Goal: Information Seeking & Learning: Find specific fact

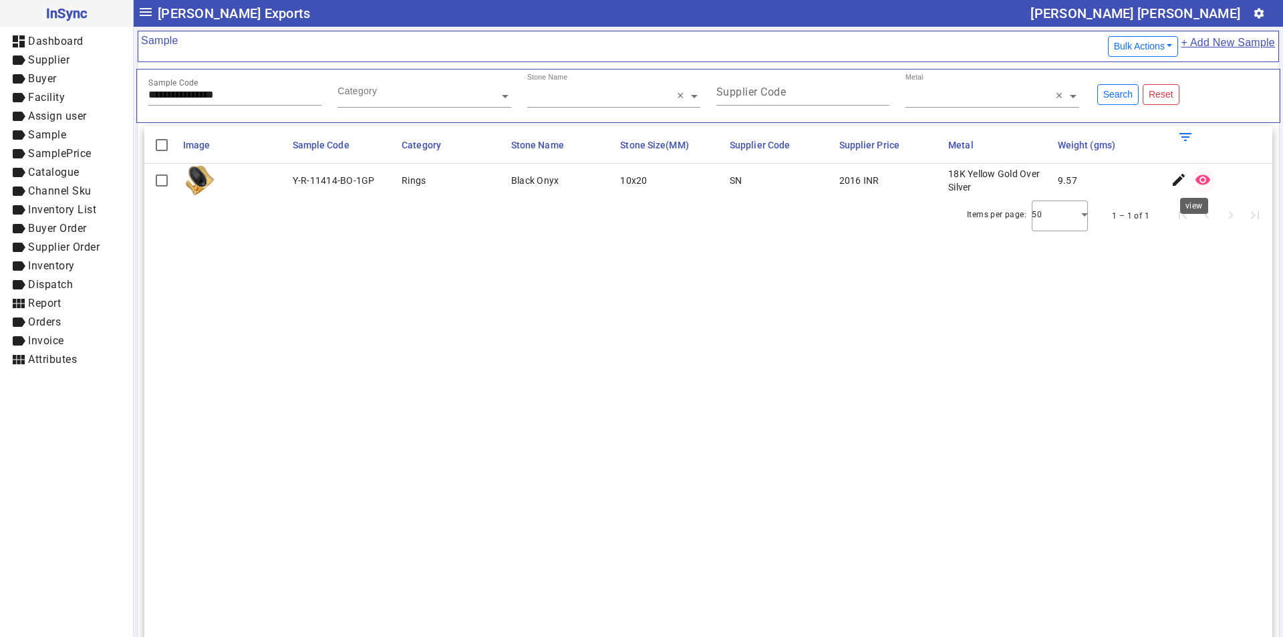
click at [1194, 178] on mat-icon "remove_red_eye" at bounding box center [1202, 180] width 16 height 16
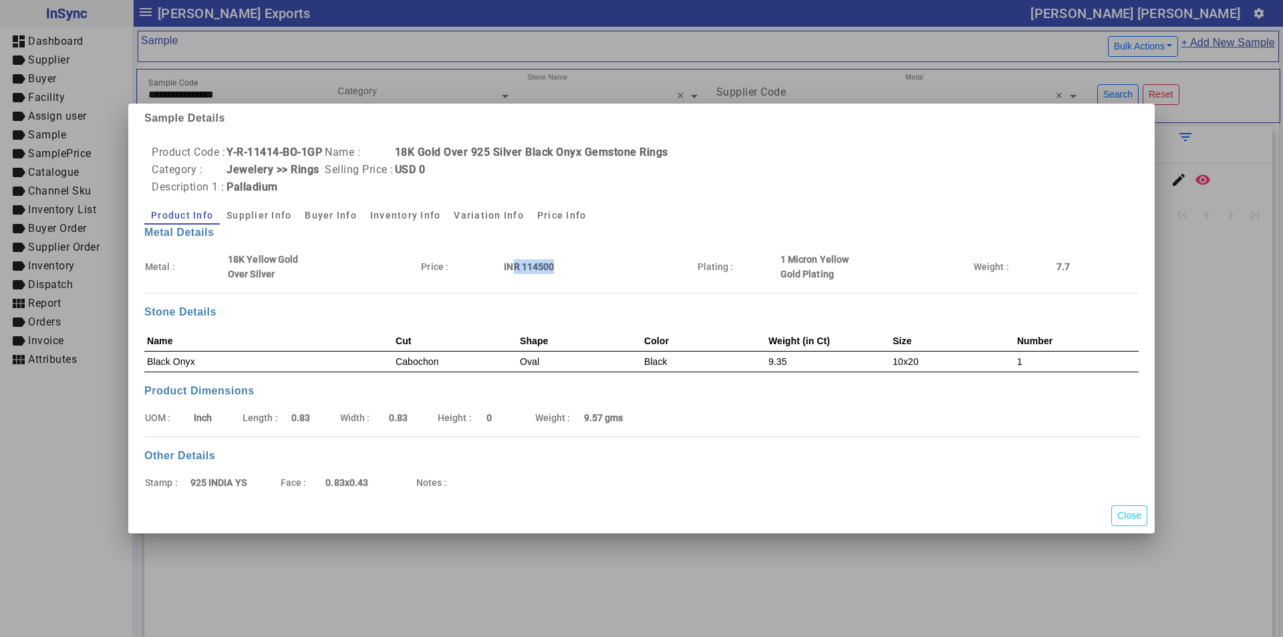
drag, startPoint x: 510, startPoint y: 270, endPoint x: 609, endPoint y: 268, distance: 98.9
click at [609, 268] on tr "Metal : 18K Yellow Gold Over Silver Price : INR 114500 Plating : 1 Micron Yello…" at bounding box center [641, 266] width 994 height 31
click at [529, 269] on b "INR 114500" at bounding box center [529, 266] width 50 height 11
drag, startPoint x: 534, startPoint y: 265, endPoint x: 710, endPoint y: 265, distance: 176.4
click at [703, 265] on tr "Metal : 18K Yellow Gold Over Silver Price : INR 114500 Plating : 1 Micron Yello…" at bounding box center [641, 266] width 994 height 31
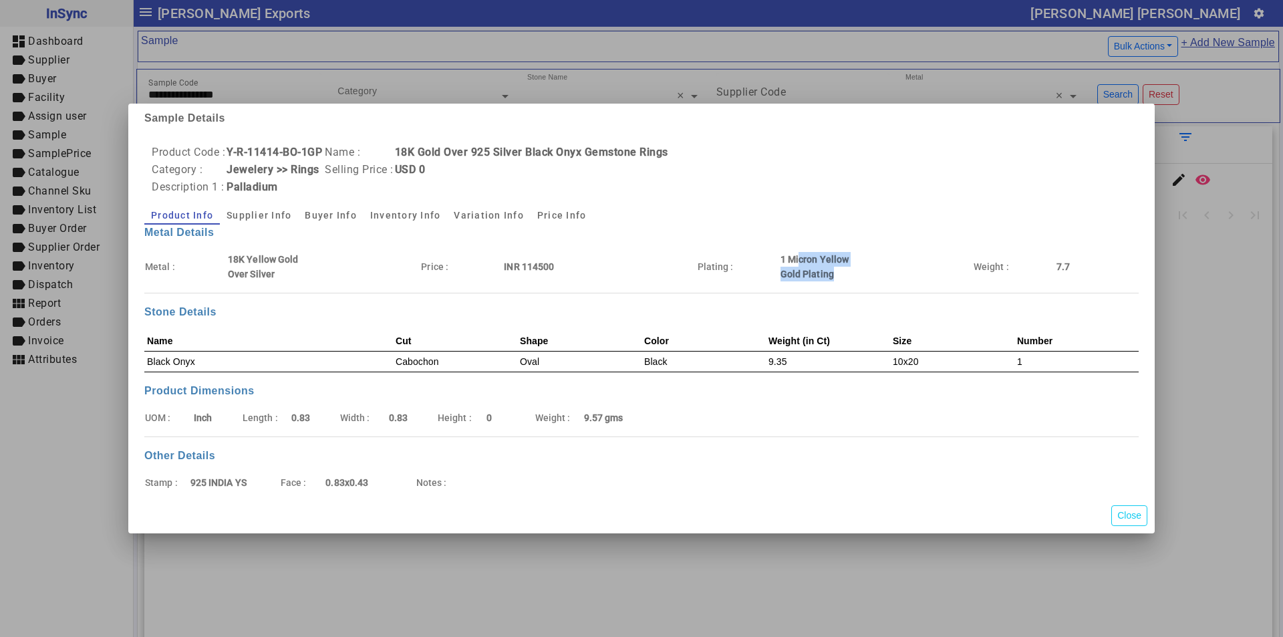
drag, startPoint x: 798, startPoint y: 259, endPoint x: 879, endPoint y: 279, distance: 83.3
click at [879, 279] on tr "Metal : 18K Yellow Gold Over Silver Price : INR 114500 Plating : 1 Micron Yello…" at bounding box center [641, 266] width 994 height 31
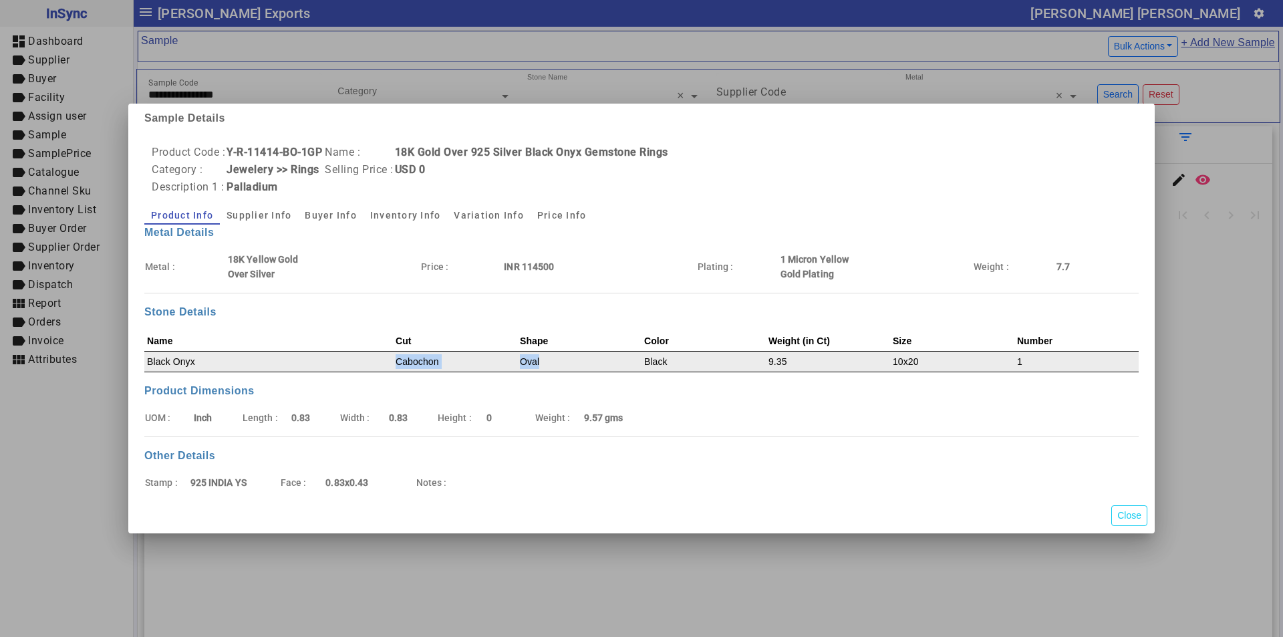
drag, startPoint x: 259, startPoint y: 356, endPoint x: 540, endPoint y: 358, distance: 281.2
click at [540, 358] on tr "Black Onyx Cabochon Oval Black 9.35 10x20 1" at bounding box center [641, 361] width 994 height 21
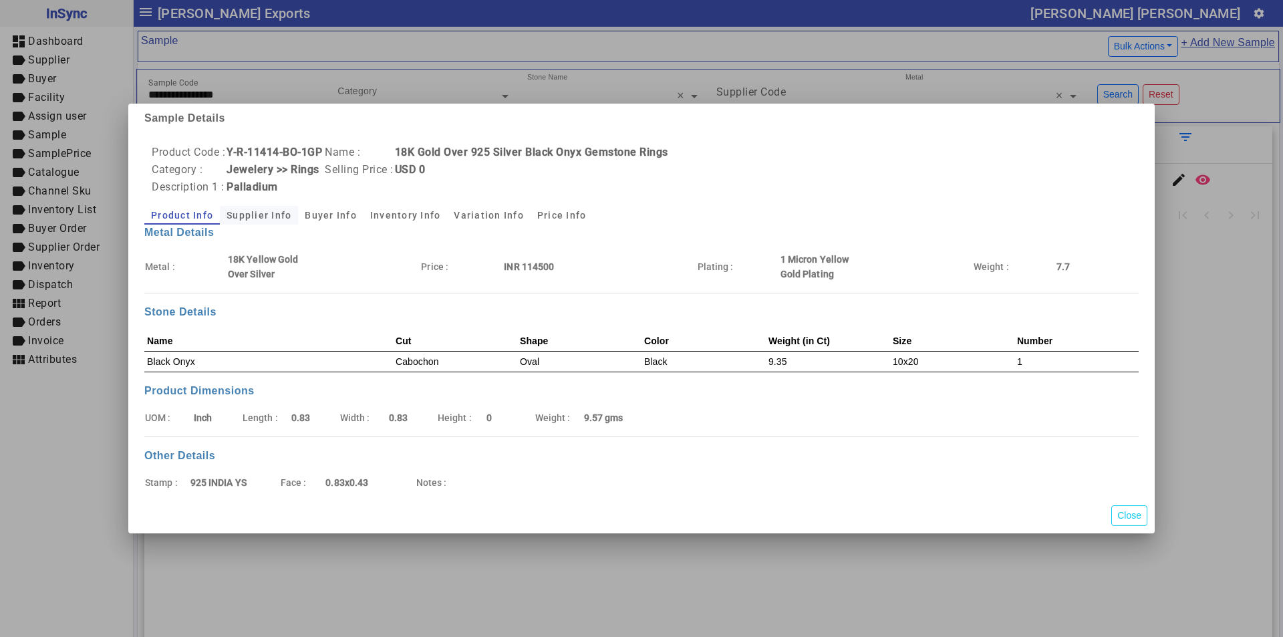
click at [251, 218] on span "Supplier Info" at bounding box center [258, 214] width 65 height 9
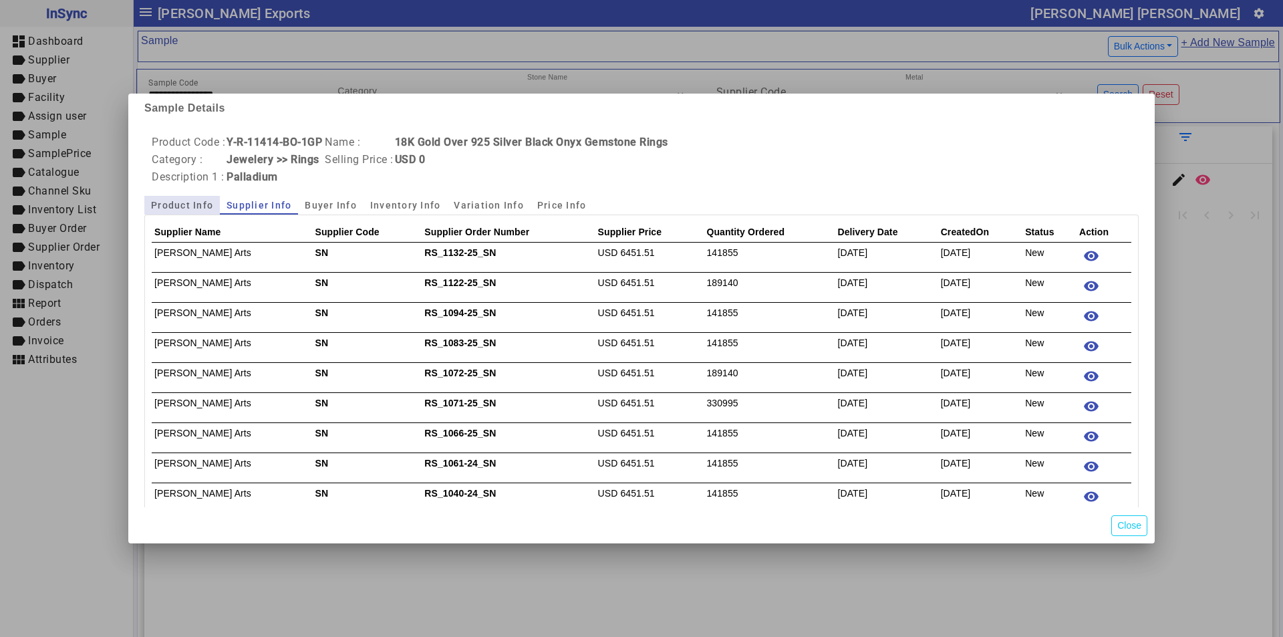
click at [175, 210] on span "Product Info" at bounding box center [182, 204] width 62 height 9
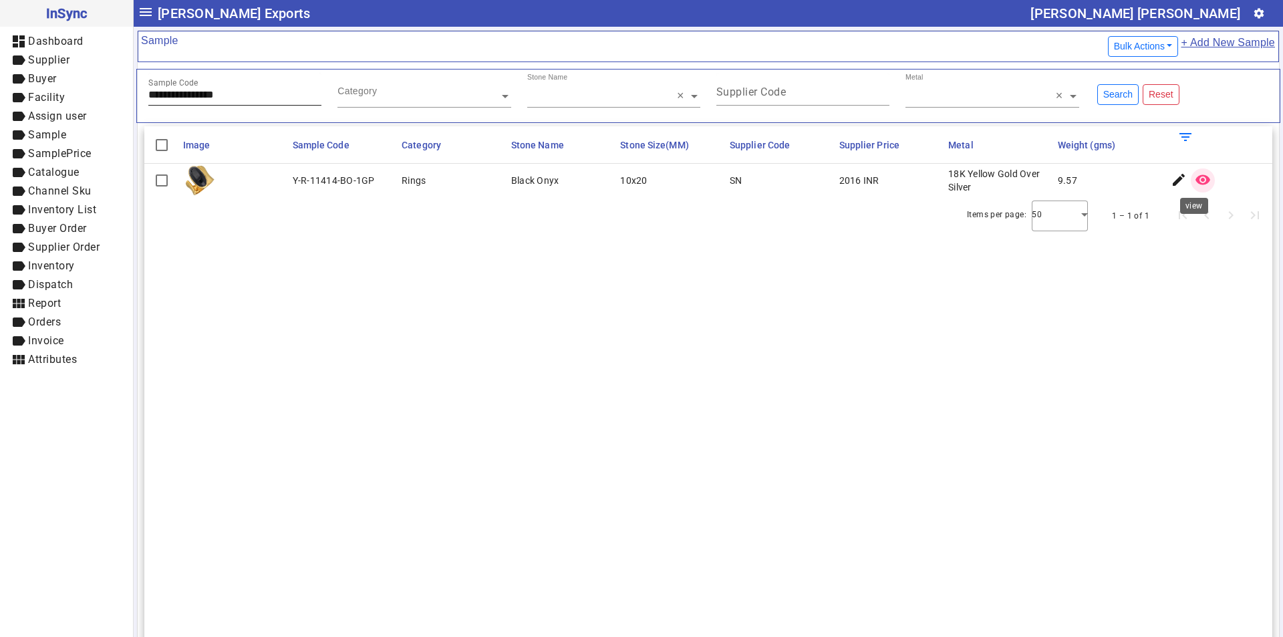
click at [279, 94] on input "**********" at bounding box center [234, 94] width 173 height 11
paste input "text"
type input "**********"
